Goal: Task Accomplishment & Management: Use online tool/utility

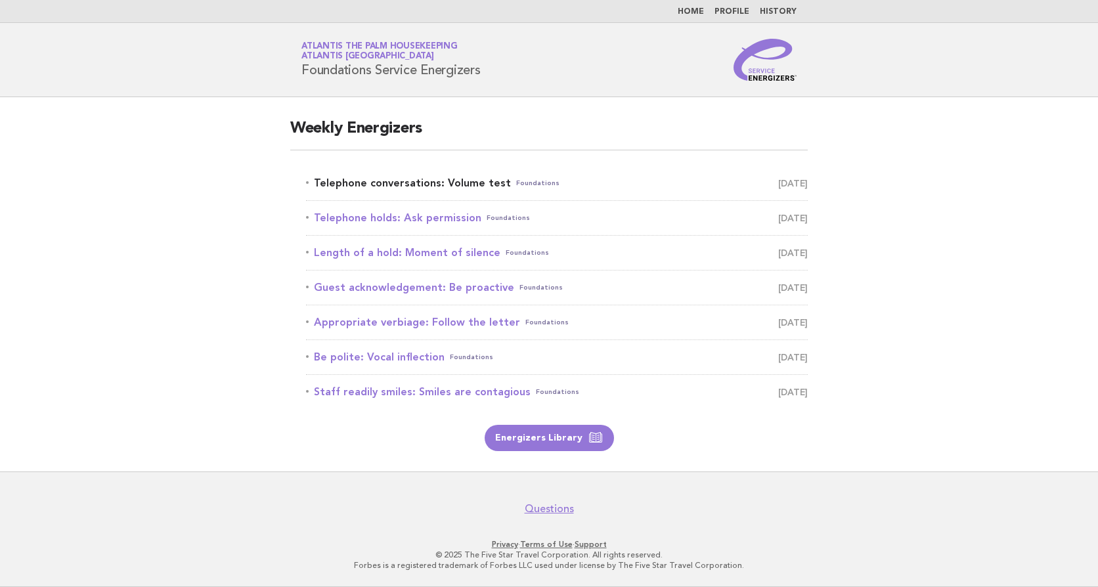
click at [389, 185] on link "Telephone conversations: Volume test Foundations August 19" at bounding box center [557, 183] width 502 height 18
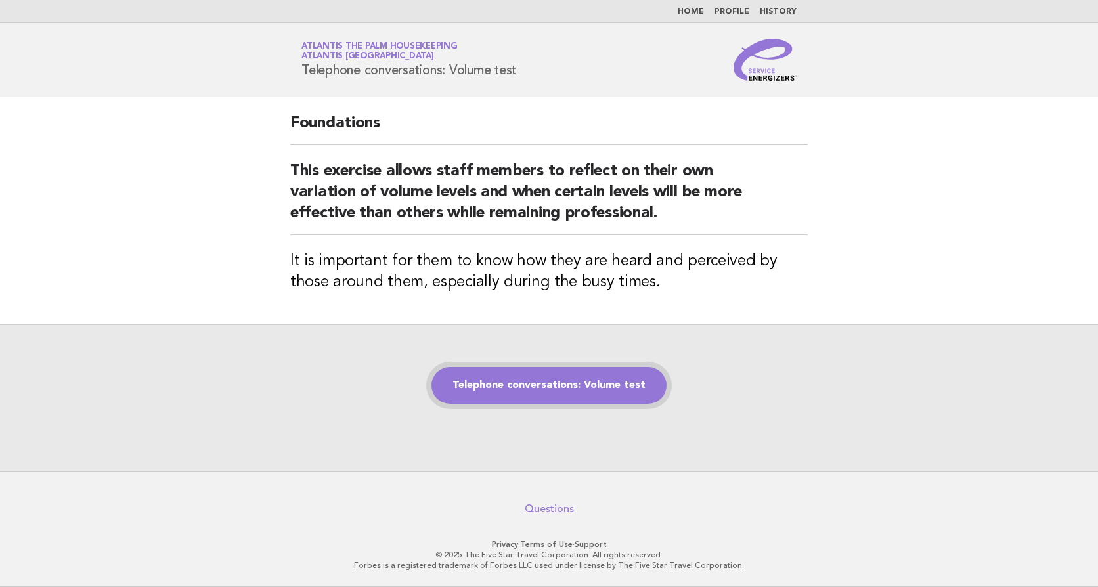
click at [504, 386] on link "Telephone conversations: Volume test" at bounding box center [549, 385] width 235 height 37
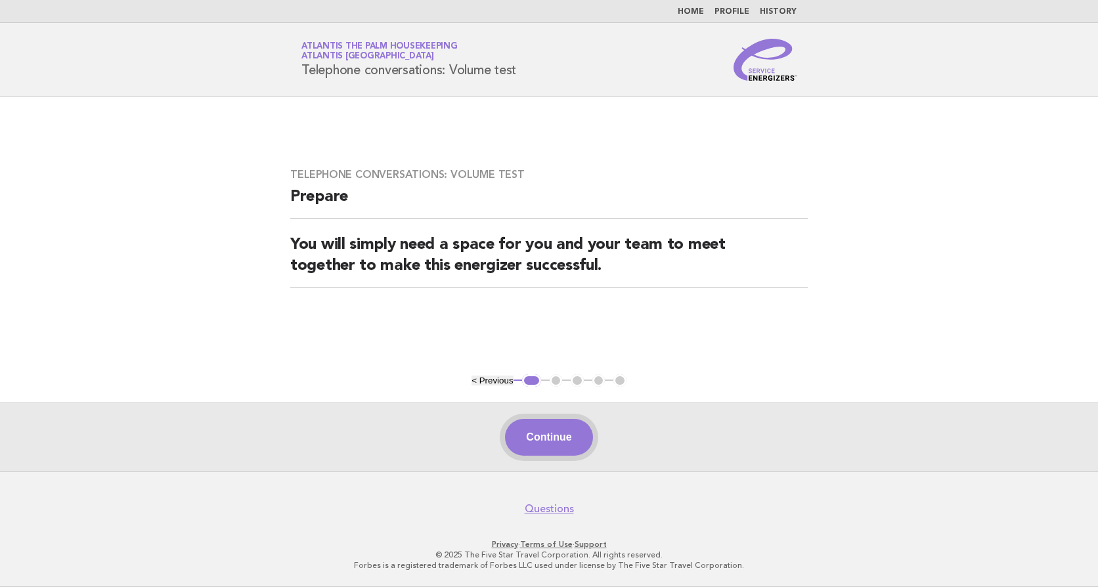
click at [554, 442] on button "Continue" at bounding box center [548, 437] width 87 height 37
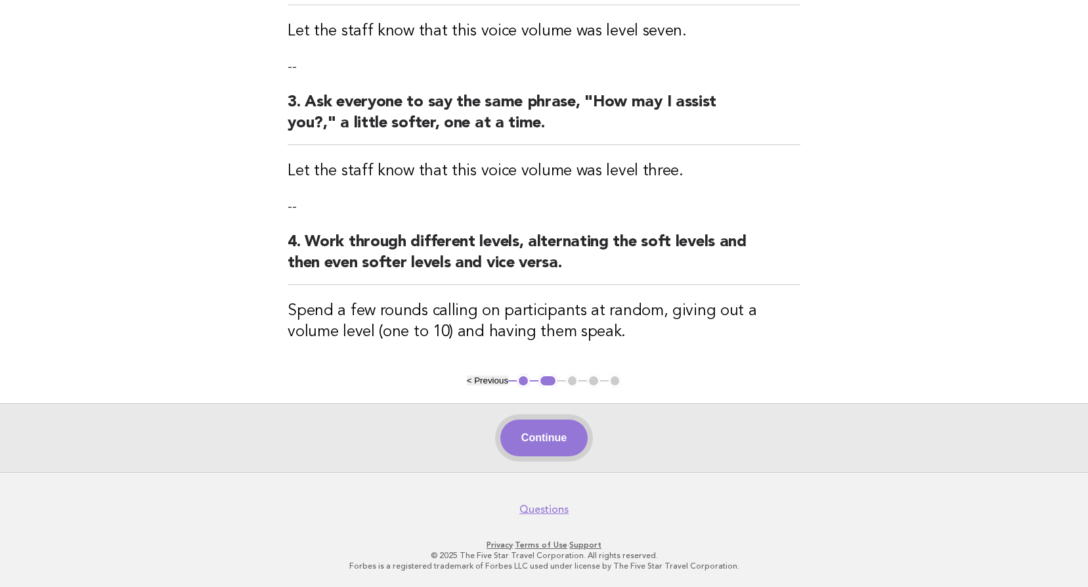
click at [564, 436] on button "Continue" at bounding box center [544, 438] width 87 height 37
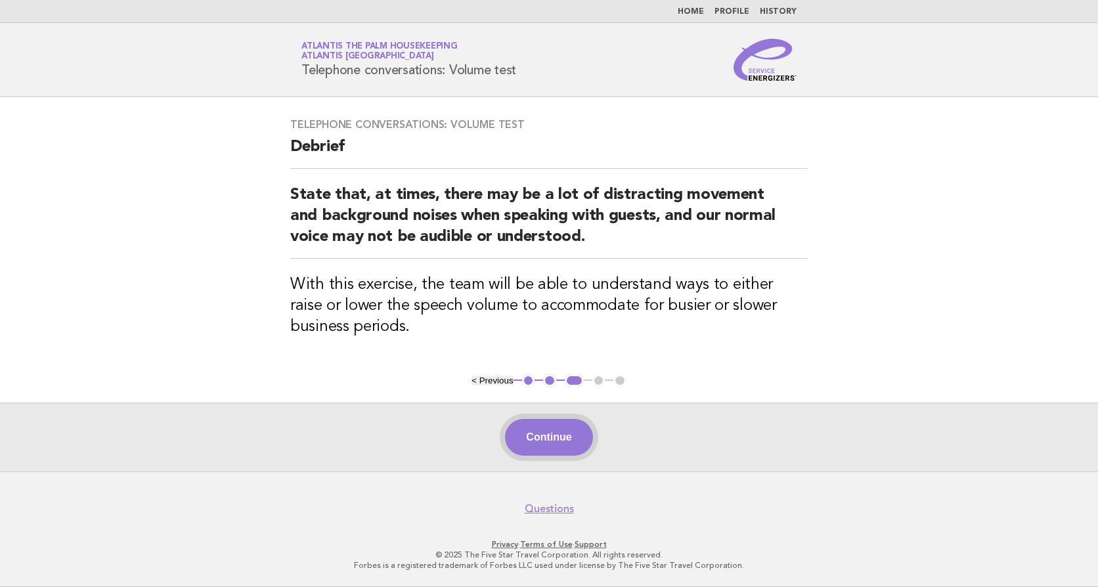
click at [554, 442] on button "Continue" at bounding box center [548, 437] width 87 height 37
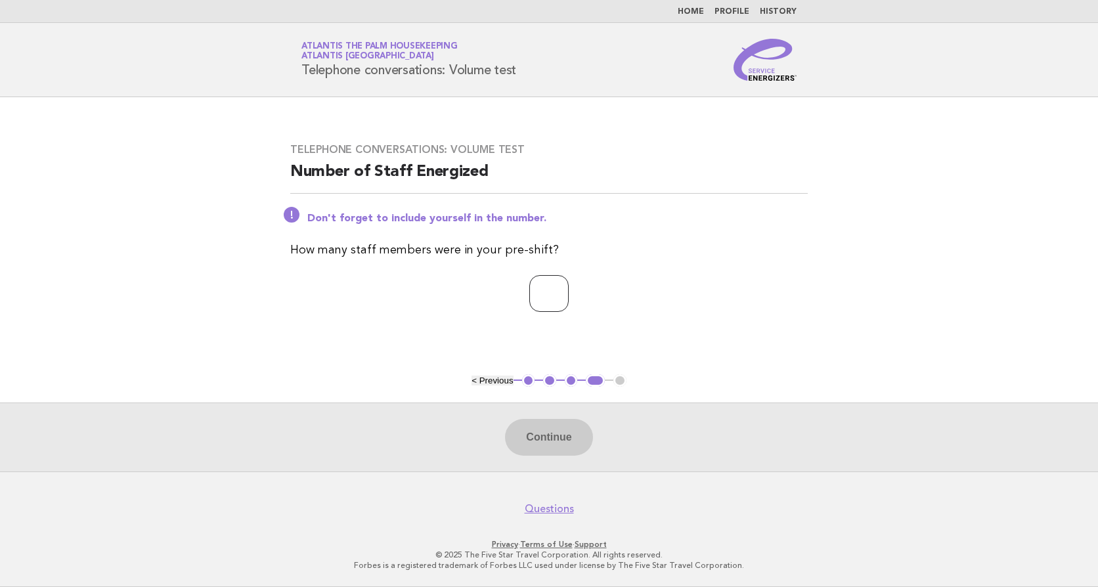
click at [535, 290] on input "number" at bounding box center [548, 293] width 39 height 37
type input "**"
click at [542, 430] on button "Continue" at bounding box center [548, 437] width 87 height 37
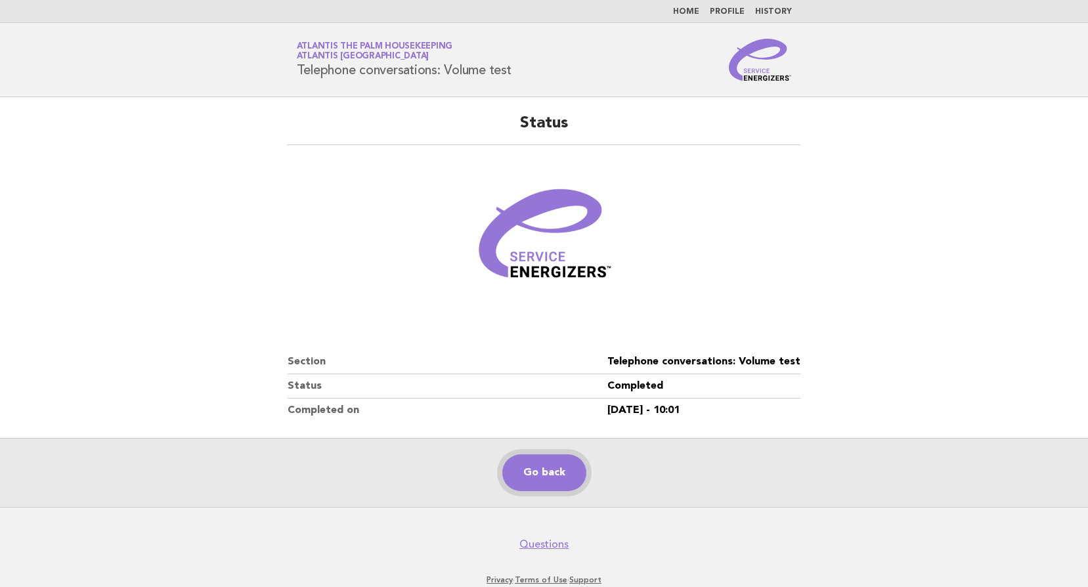
click at [529, 468] on link "Go back" at bounding box center [545, 473] width 84 height 37
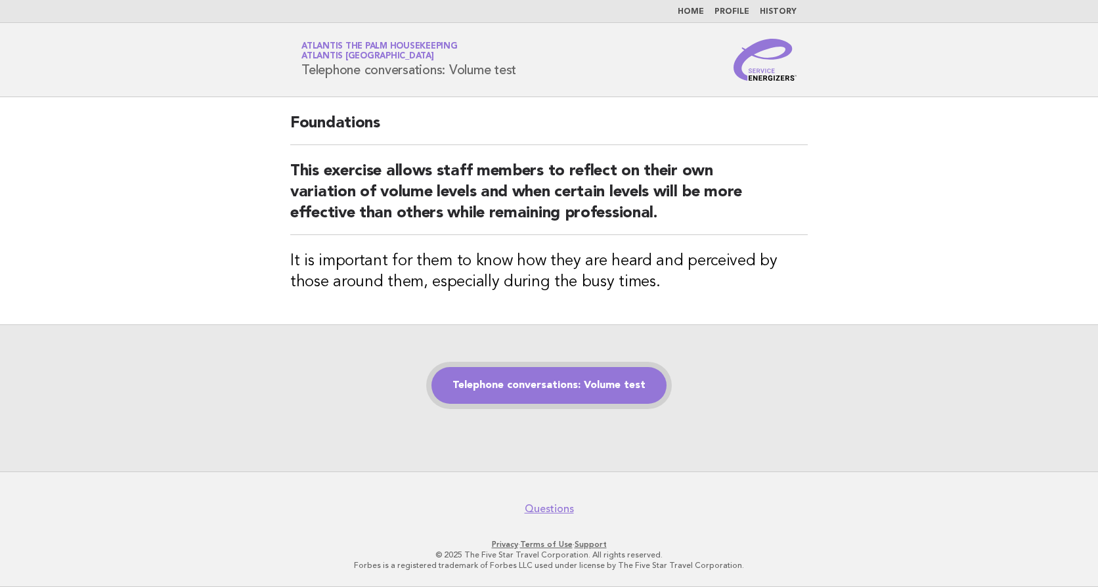
click at [557, 396] on link "Telephone conversations: Volume test" at bounding box center [549, 385] width 235 height 37
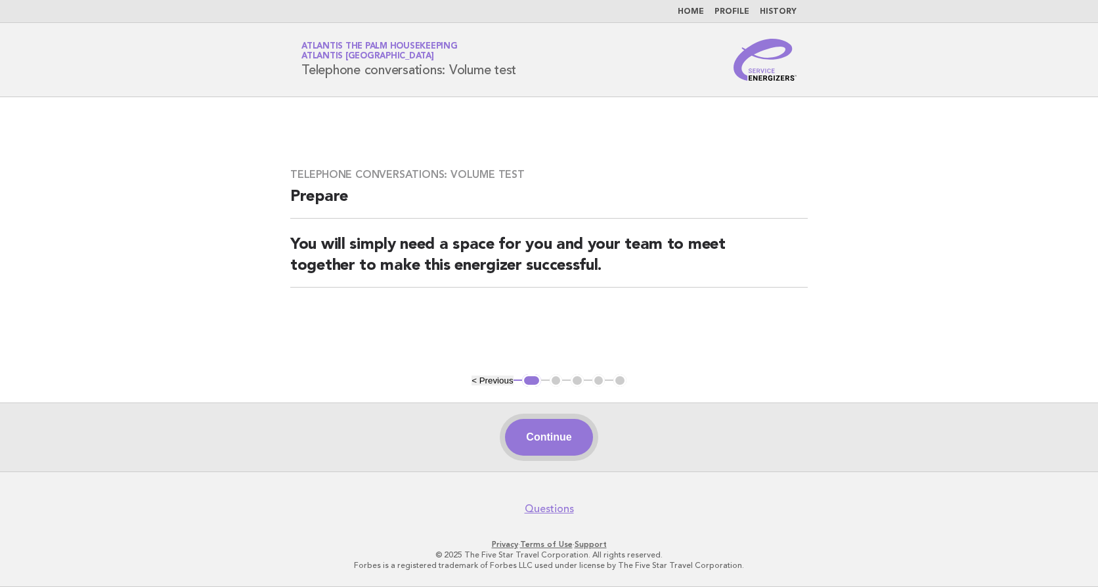
click at [552, 435] on button "Continue" at bounding box center [548, 437] width 87 height 37
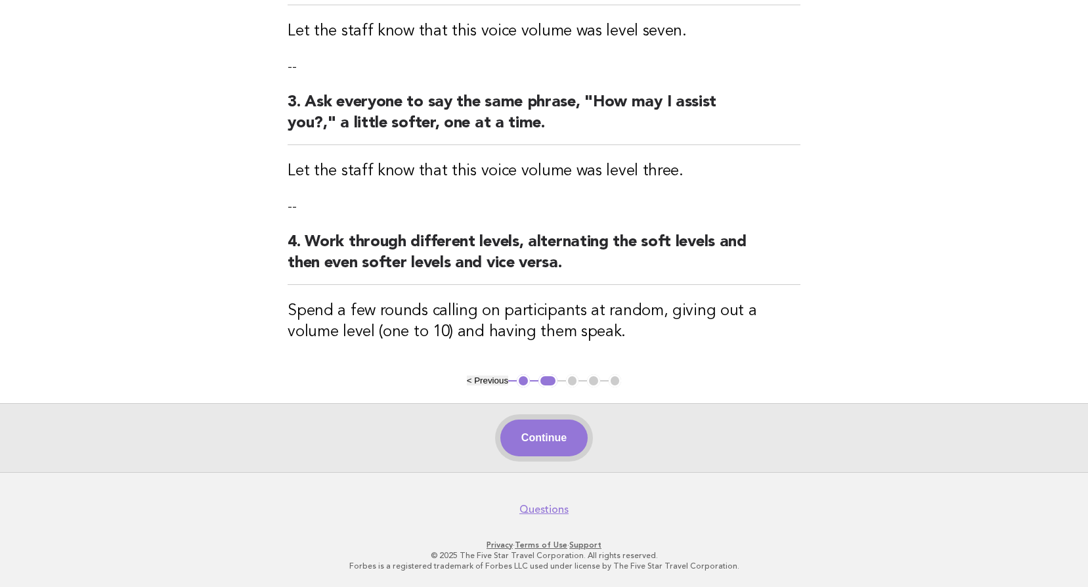
click at [535, 437] on button "Continue" at bounding box center [544, 438] width 87 height 37
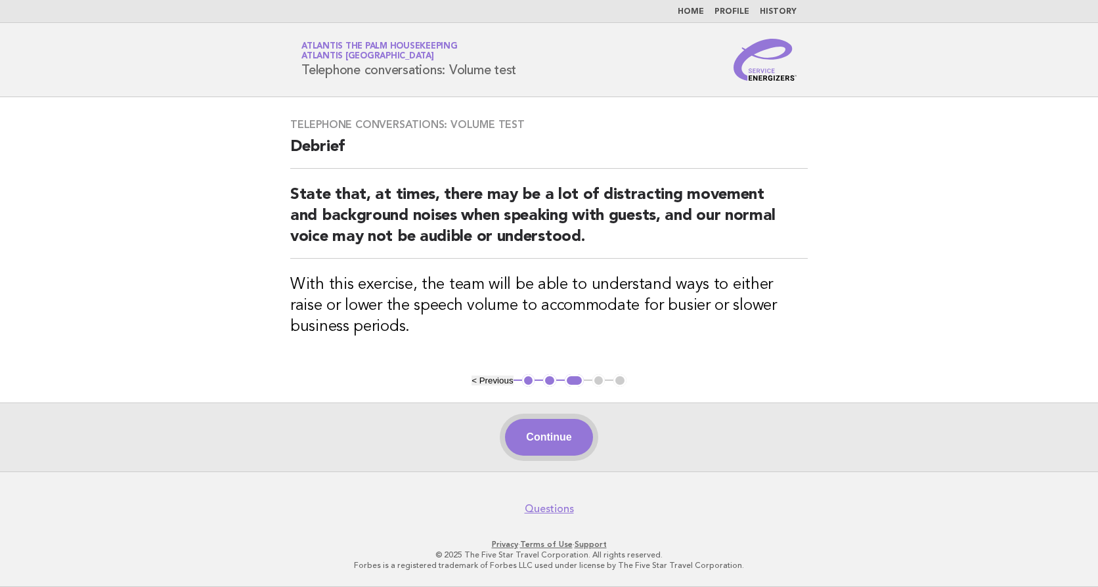
click at [534, 433] on button "Continue" at bounding box center [548, 437] width 87 height 37
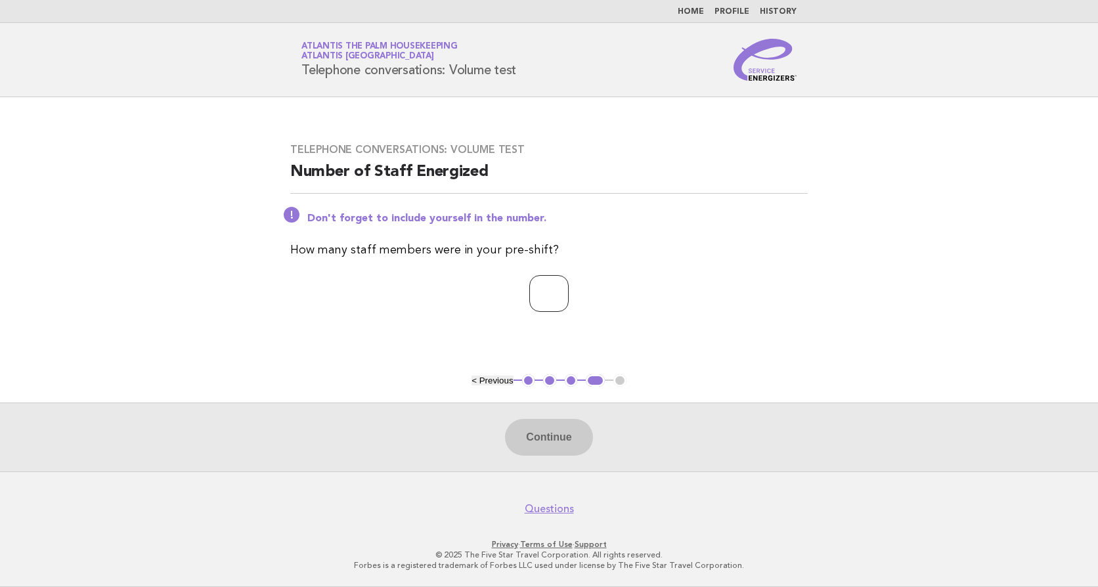
click at [529, 296] on input "number" at bounding box center [548, 293] width 39 height 37
type input "**"
click at [521, 425] on button "Continue" at bounding box center [548, 437] width 87 height 37
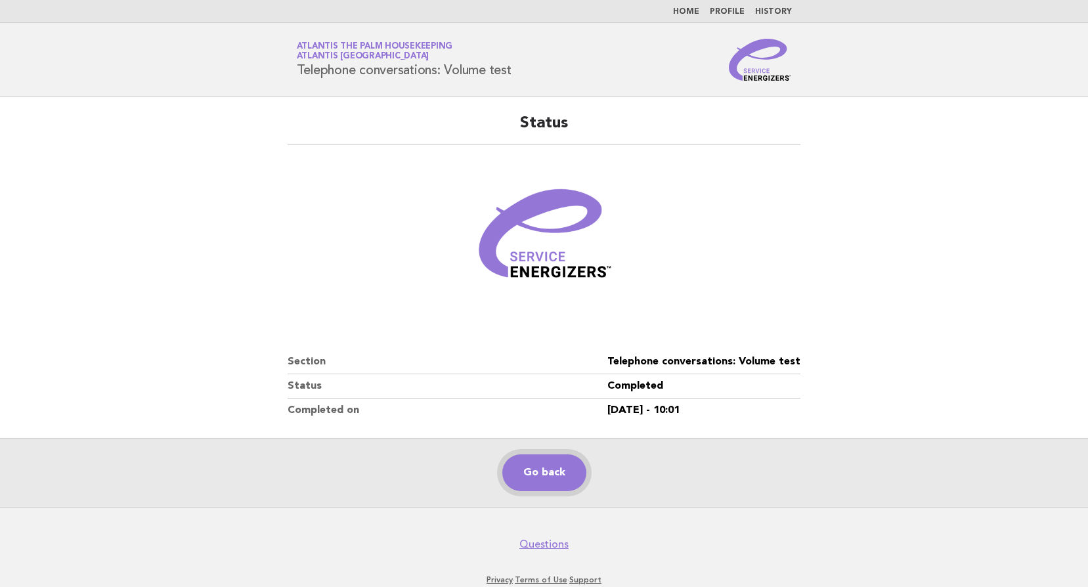
click at [548, 470] on link "Go back" at bounding box center [545, 473] width 84 height 37
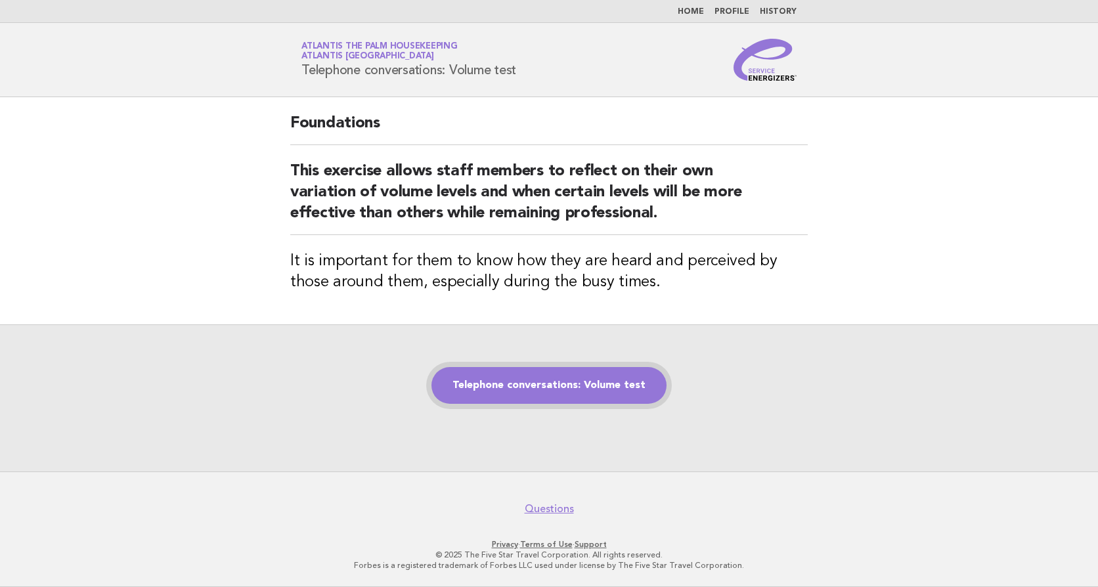
click at [527, 385] on link "Telephone conversations: Volume test" at bounding box center [549, 385] width 235 height 37
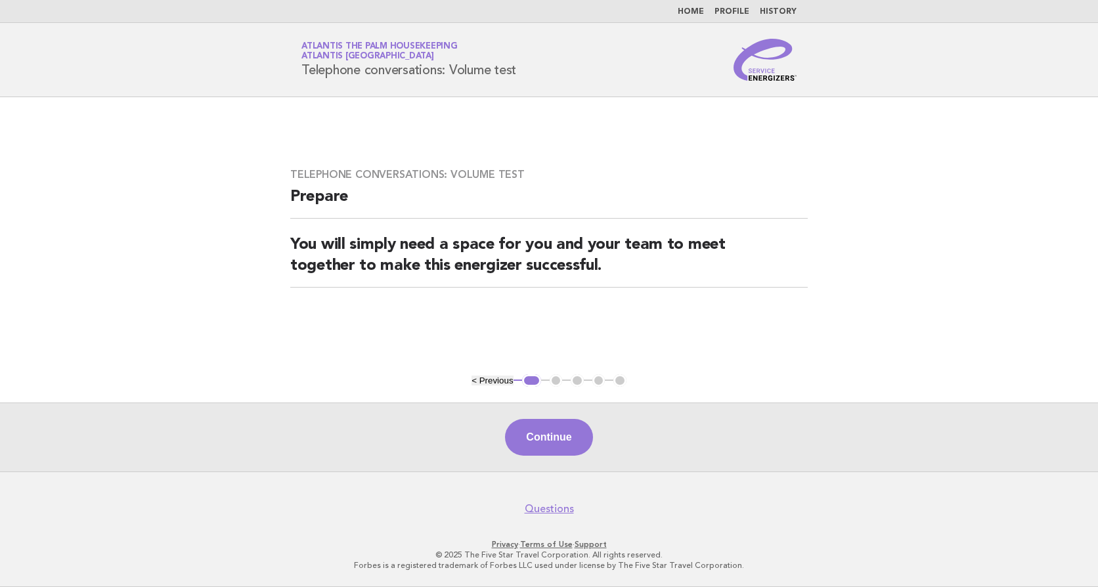
click at [512, 434] on button "Continue" at bounding box center [548, 437] width 87 height 37
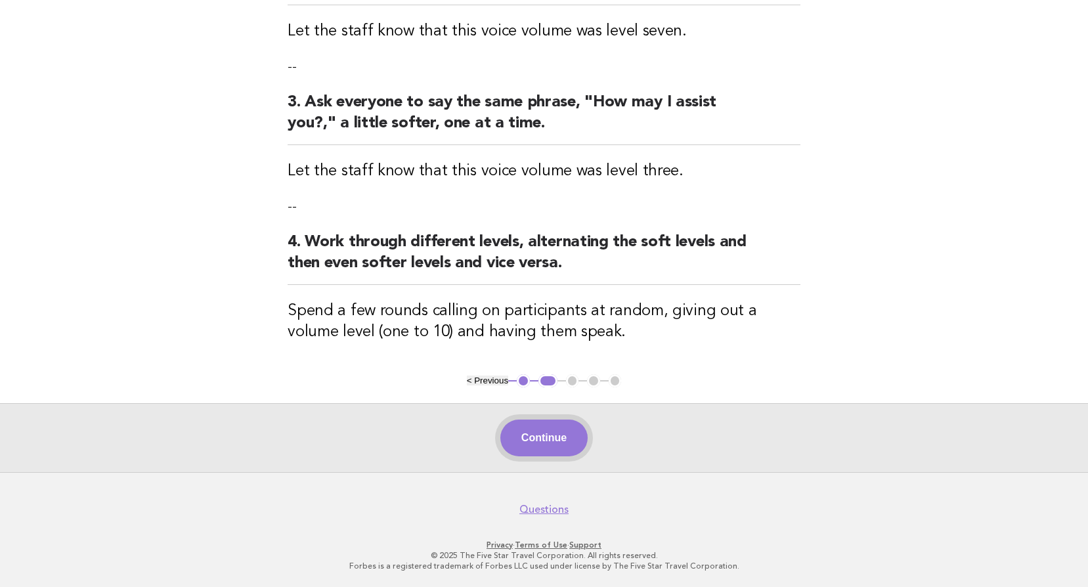
click at [510, 453] on button "Continue" at bounding box center [544, 438] width 87 height 37
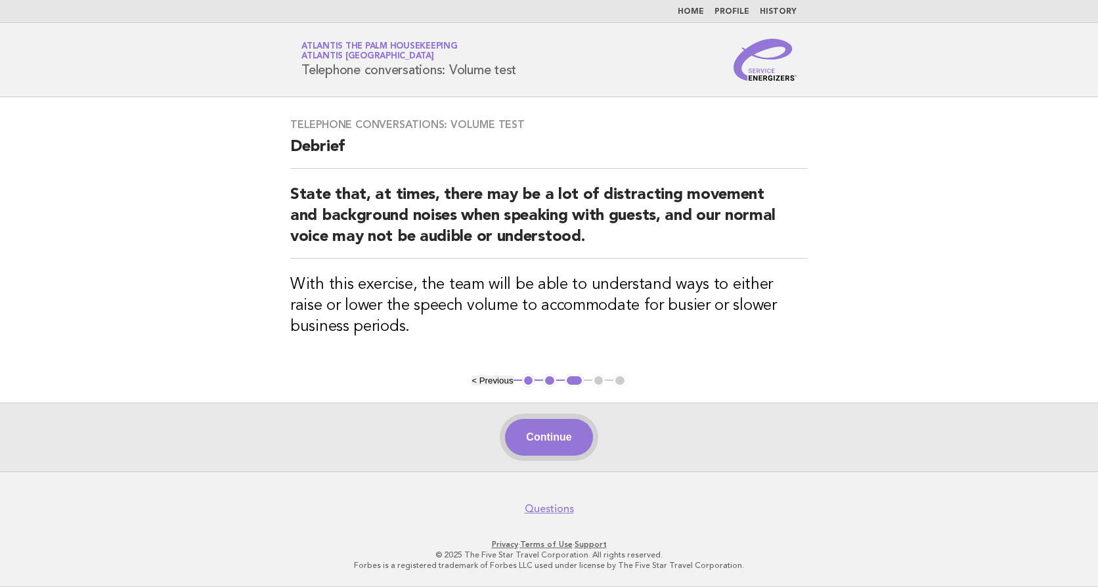
click at [554, 437] on button "Continue" at bounding box center [548, 437] width 87 height 37
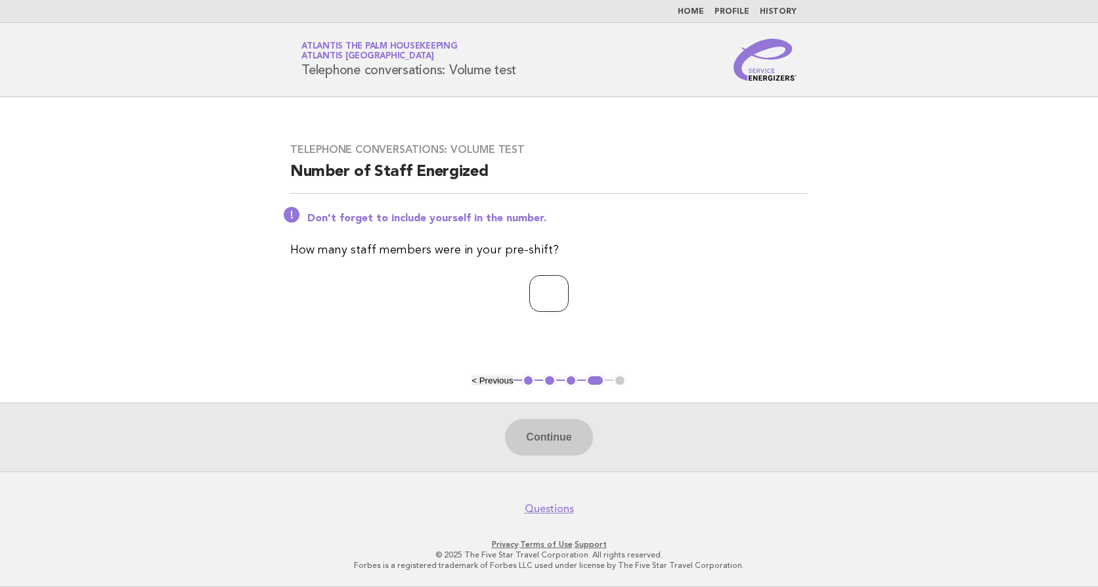
click at [529, 288] on input "number" at bounding box center [548, 293] width 39 height 37
type input "**"
click at [554, 432] on button "Continue" at bounding box center [548, 437] width 87 height 37
